Goal: Task Accomplishment & Management: Manage account settings

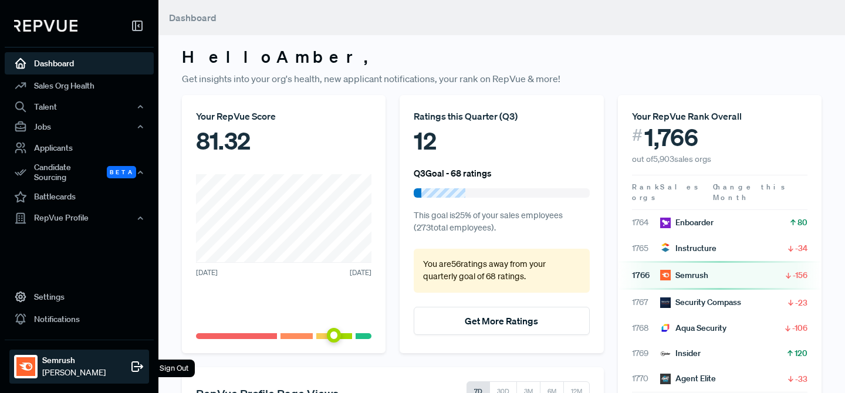
click at [178, 368] on div "Sign Out" at bounding box center [174, 369] width 42 height 18
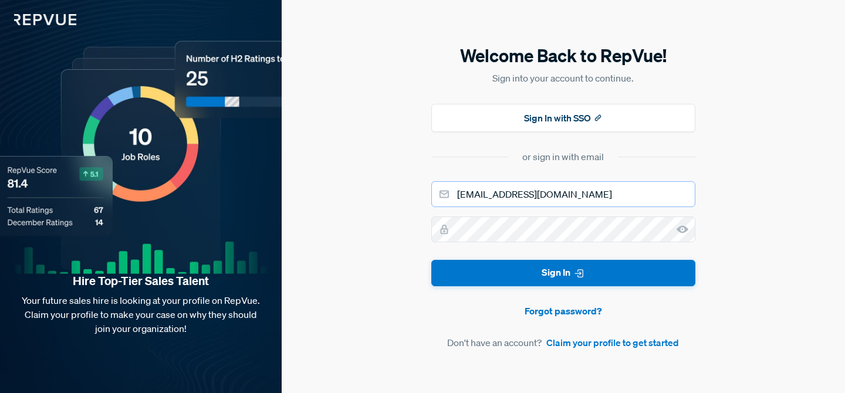
drag, startPoint x: 520, startPoint y: 192, endPoint x: 487, endPoint y: 193, distance: 33.5
click at [487, 193] on input "amberhubspot@repvue.com" at bounding box center [563, 194] width 264 height 26
type input "amber+eliseai@repvue.com"
click at [431, 260] on button "Sign In" at bounding box center [563, 273] width 264 height 26
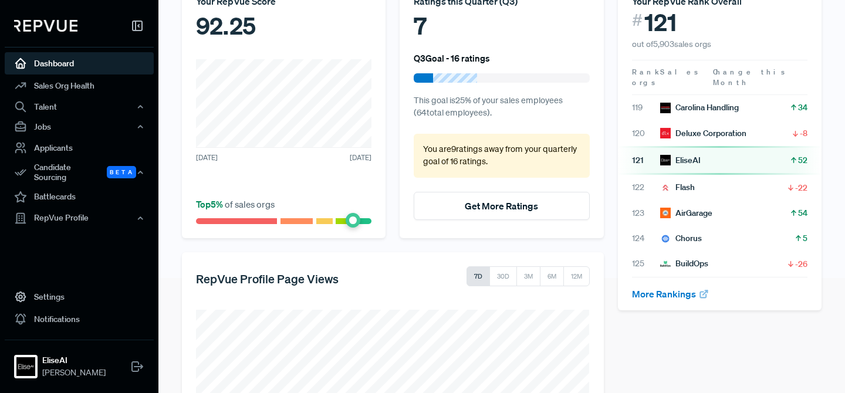
scroll to position [261, 0]
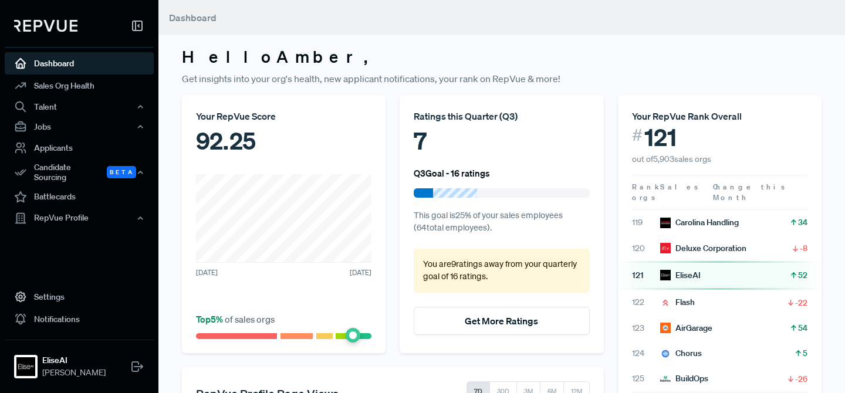
scroll to position [261, 0]
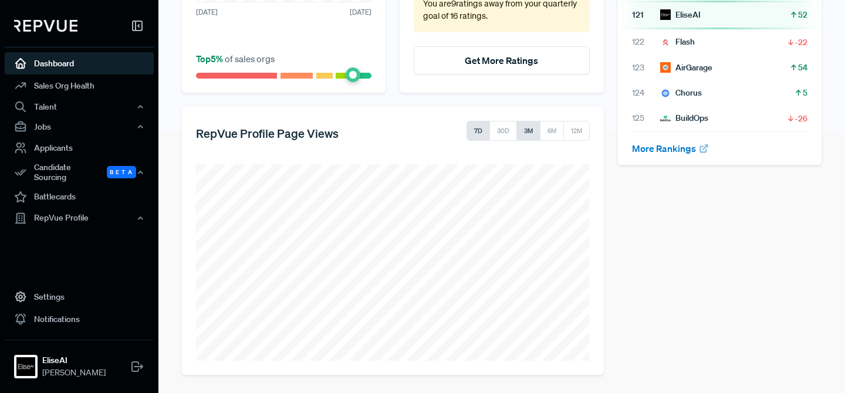
click at [538, 131] on button "3M" at bounding box center [528, 131] width 24 height 20
click at [505, 132] on button "30D" at bounding box center [503, 131] width 28 height 20
